Goal: Transaction & Acquisition: Subscribe to service/newsletter

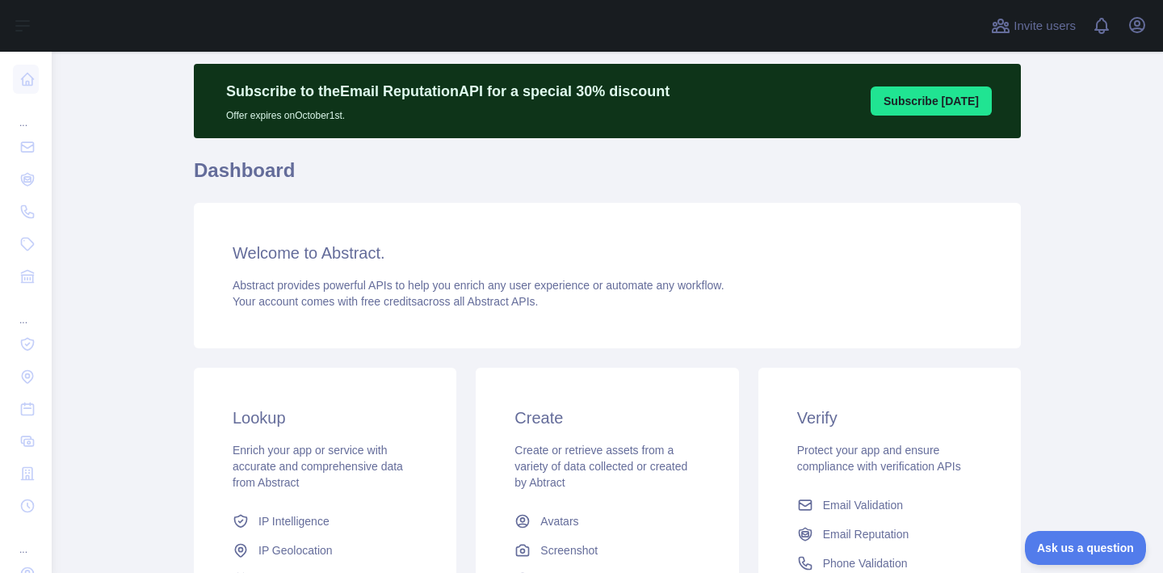
scroll to position [238, 0]
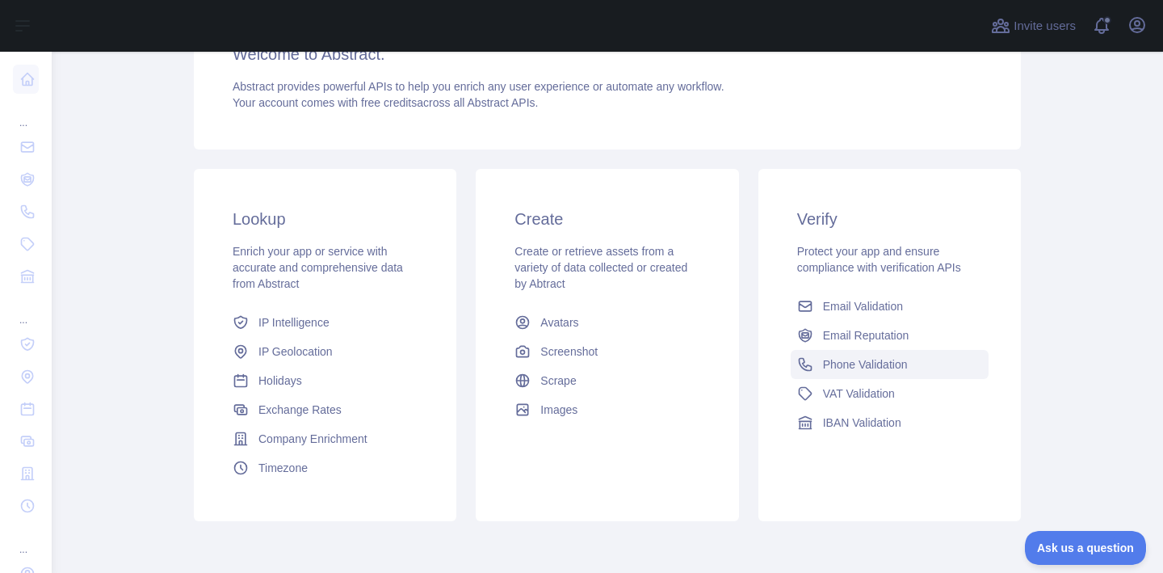
click at [858, 372] on link "Phone Validation" at bounding box center [890, 364] width 198 height 29
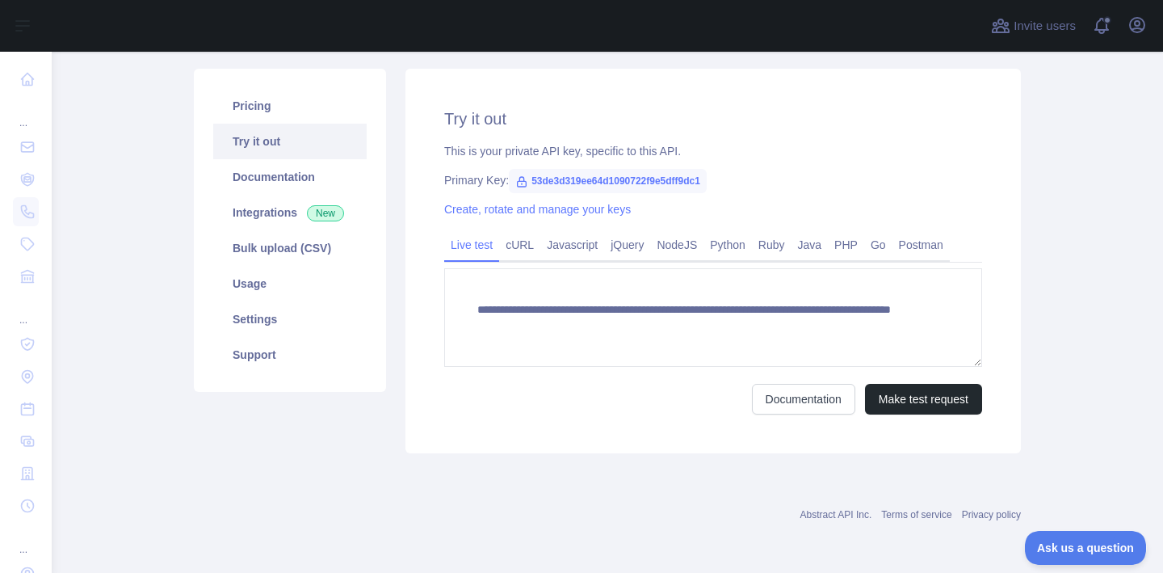
scroll to position [177, 0]
click at [255, 105] on link "Pricing" at bounding box center [290, 106] width 154 height 36
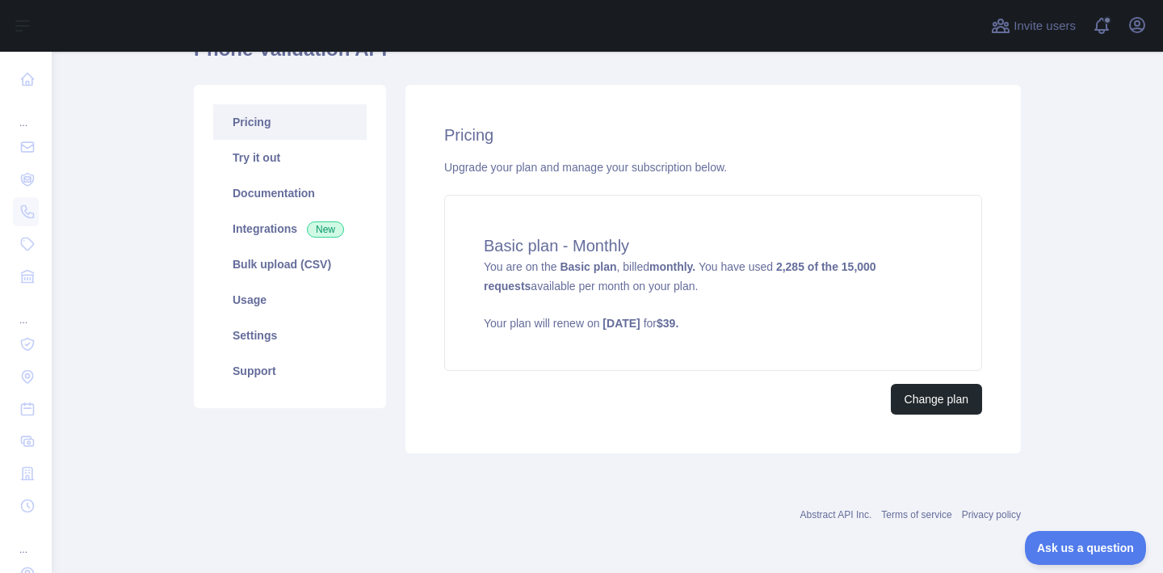
scroll to position [161, 0]
click at [941, 401] on button "Change plan" at bounding box center [936, 399] width 91 height 31
